Goal: Information Seeking & Learning: Check status

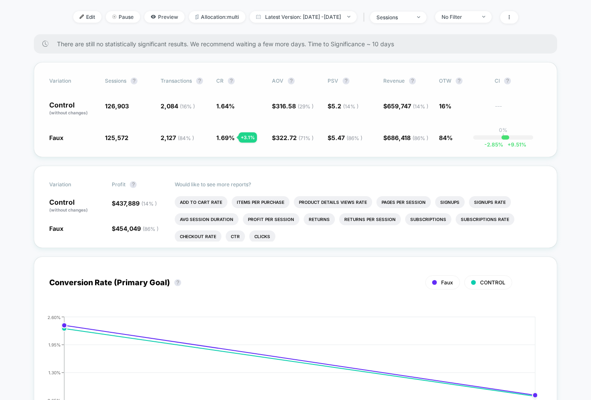
scroll to position [114, 0]
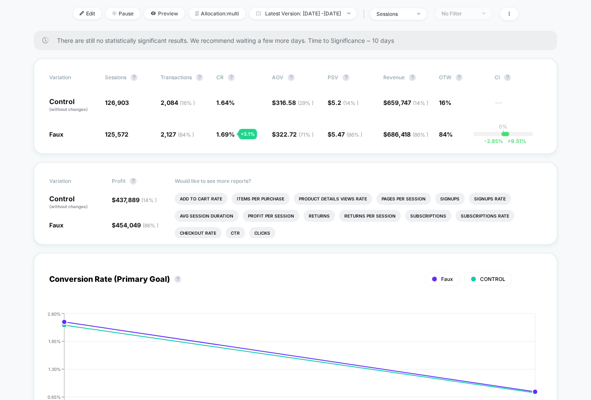
click at [476, 12] on div "No Filter" at bounding box center [459, 13] width 34 height 6
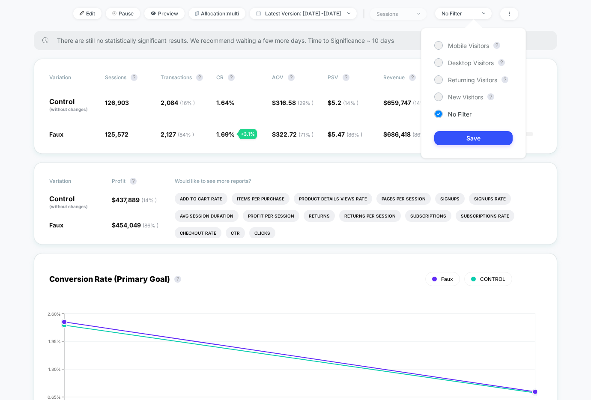
click at [427, 16] on span "sessions" at bounding box center [398, 14] width 57 height 12
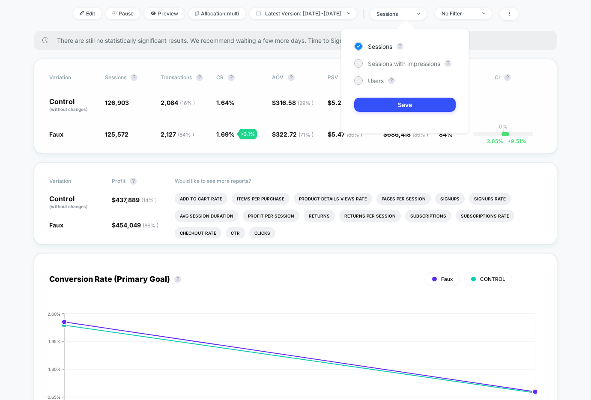
click at [79, 69] on div "Variation Sessions ? Transactions ? CR ? AOV ? PSV ? Revenue ? OTW ? CI ? Contr…" at bounding box center [296, 106] width 524 height 95
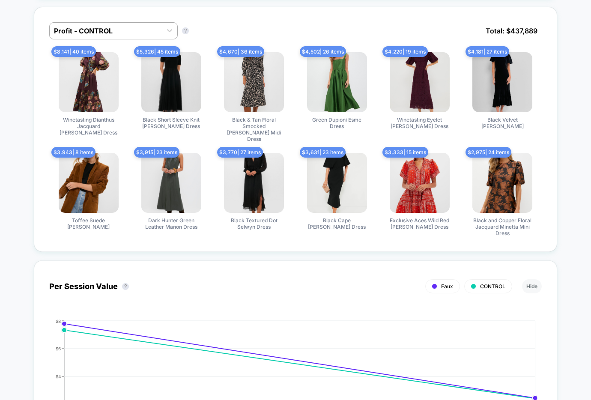
scroll to position [0, 0]
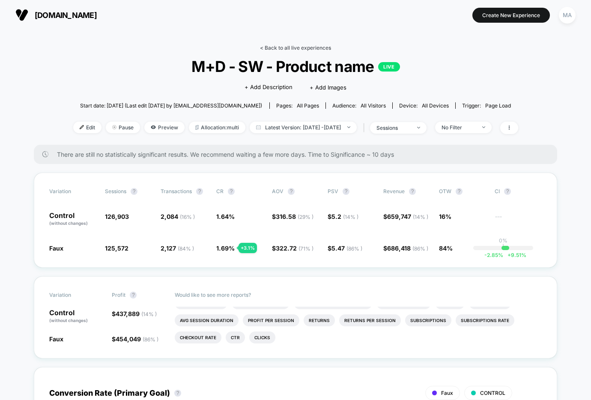
click at [300, 47] on link "< Back to all live experiences" at bounding box center [295, 48] width 71 height 6
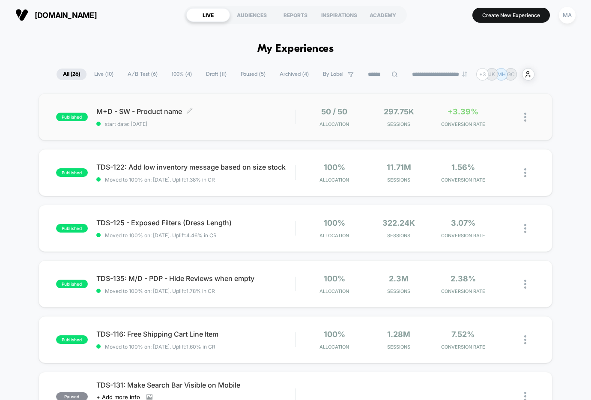
click at [212, 125] on span "start date: 10/7/2025" at bounding box center [195, 124] width 199 height 6
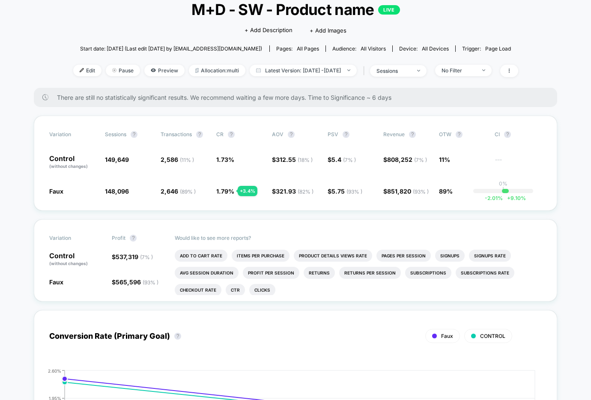
scroll to position [59, 0]
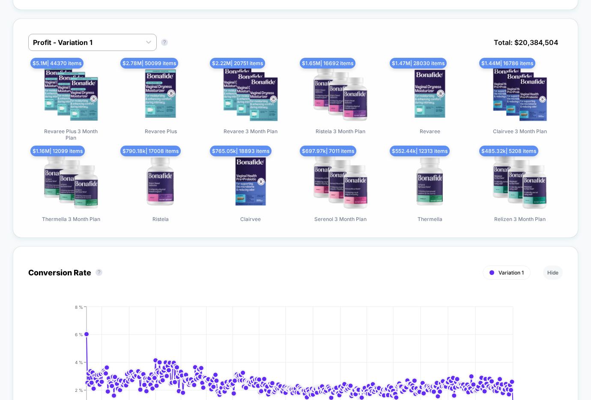
scroll to position [631, 0]
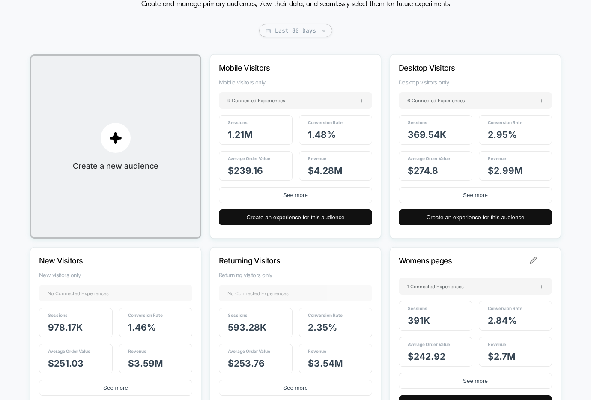
scroll to position [68, 0]
